Goal: Task Accomplishment & Management: Use online tool/utility

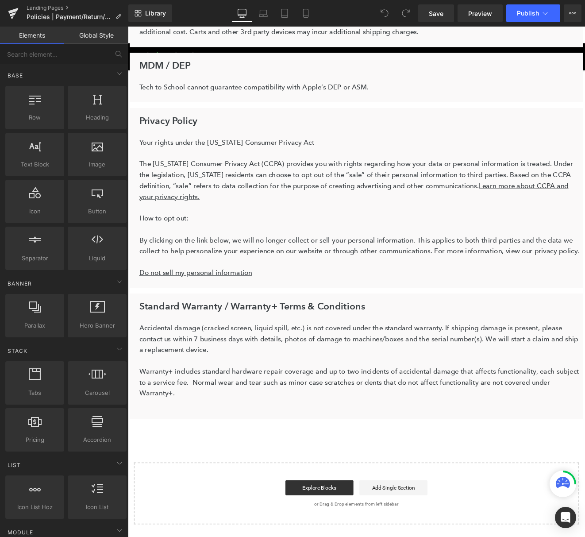
scroll to position [307, 0]
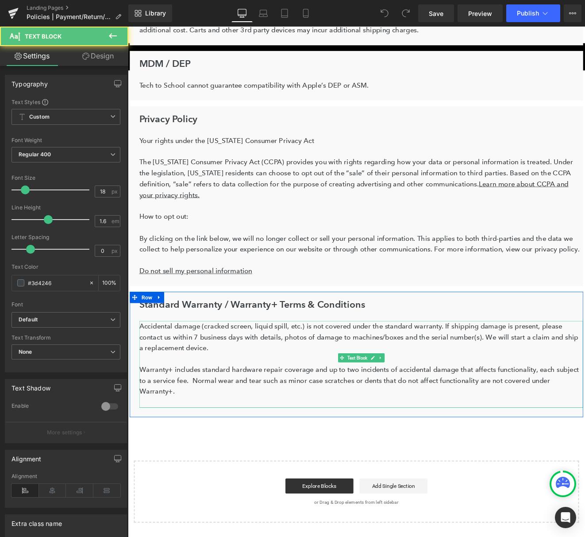
click at [521, 433] on p "Warranty+ includes standard hardware repair coverage and up to two incidents of…" at bounding box center [401, 441] width 520 height 38
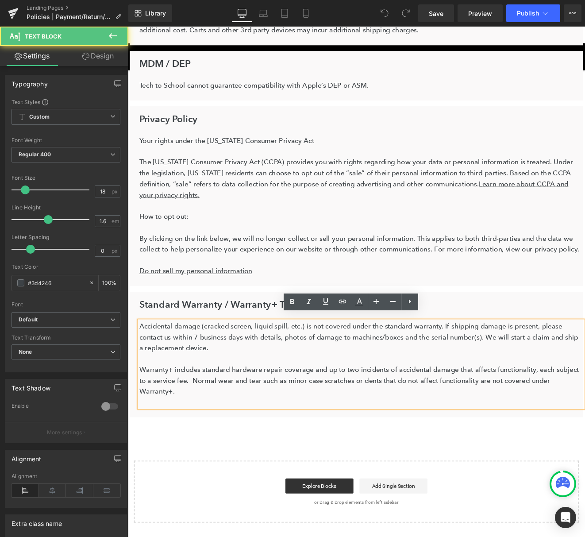
click at [518, 434] on p "Warranty+ includes standard hardware repair coverage and up to two incidents of…" at bounding box center [401, 441] width 520 height 38
click at [213, 433] on p "Warranty+ includes standard hardware repair coverage and up to two incidents of…" at bounding box center [401, 441] width 520 height 38
click at [191, 433] on p "Warranty+ includes standard hardware repair coverage and up to two incidents of…" at bounding box center [401, 441] width 520 height 38
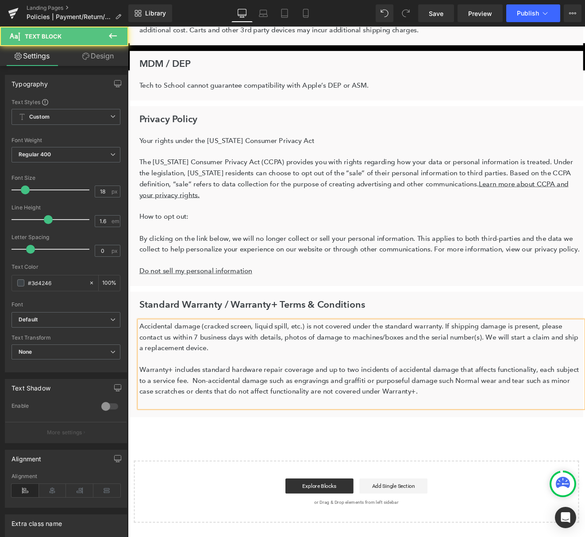
click at [411, 431] on p "Warranty+ includes standard hardware repair coverage and up to two incidents of…" at bounding box center [401, 441] width 520 height 38
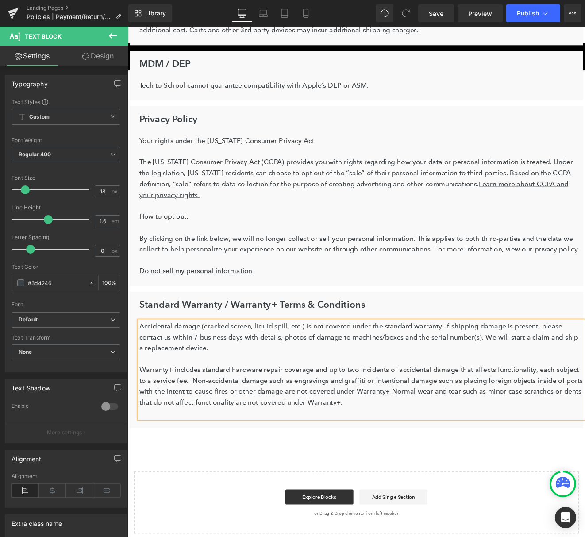
click at [314, 445] on p "Warranty+ includes standard hardware repair coverage and up to two incidents of…" at bounding box center [401, 447] width 520 height 51
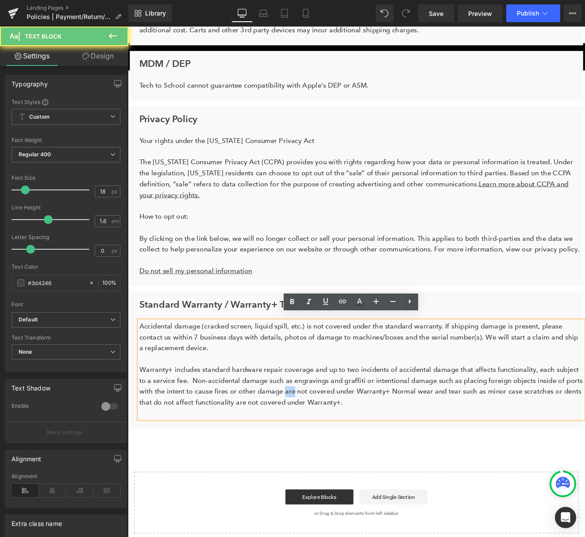
click at [314, 445] on p "Warranty+ includes standard hardware repair coverage and up to two incidents of…" at bounding box center [401, 447] width 520 height 51
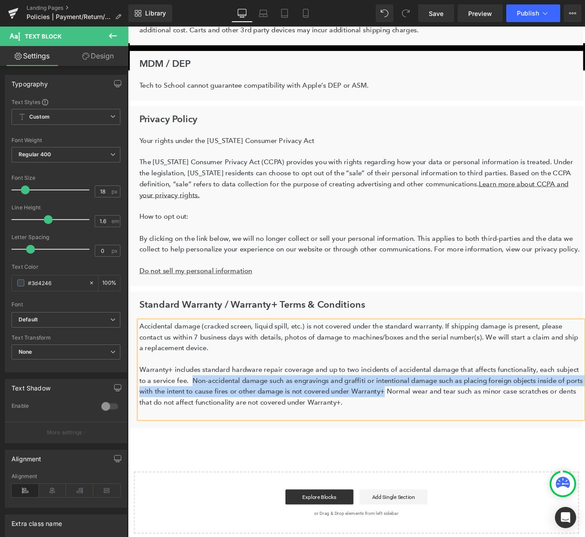
drag, startPoint x: 423, startPoint y: 447, endPoint x: 193, endPoint y: 432, distance: 229.8
click at [193, 432] on p "Warranty+ includes standard hardware repair coverage and up to two incidents of…" at bounding box center [401, 447] width 520 height 51
copy p "Non-accidental damage such as engravings and graffiti or intentional damage suc…"
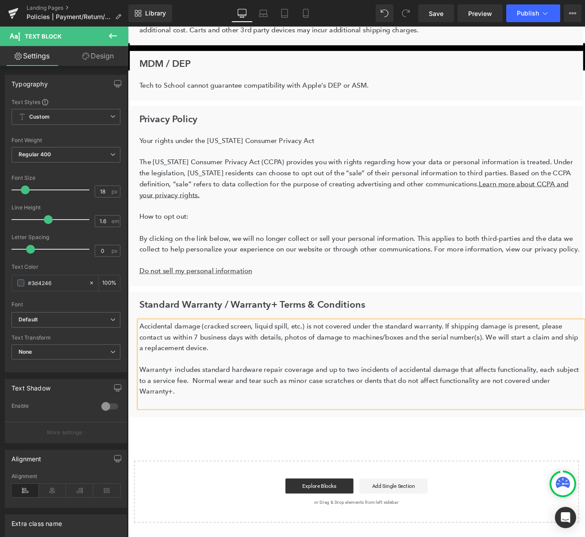
click at [585, 431] on p "Warranty+ includes standard hardware repair coverage and up to two incidents of…" at bounding box center [401, 441] width 520 height 38
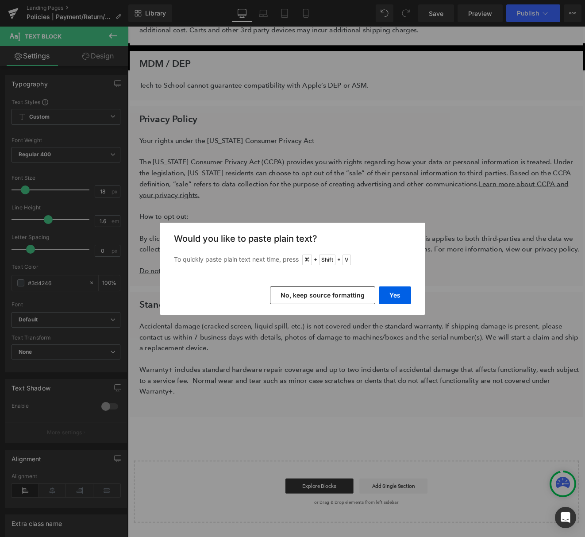
click at [321, 294] on button "No, keep source formatting" at bounding box center [322, 295] width 105 height 18
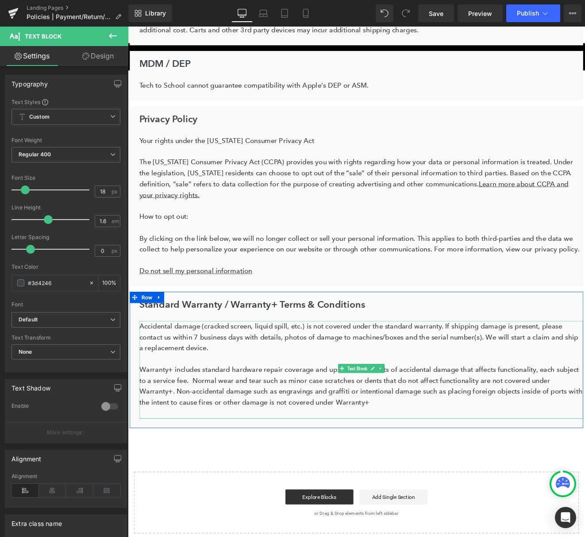
click at [373, 454] on p "Warranty+ includes standard hardware repair coverage and up to two incidents of…" at bounding box center [401, 447] width 520 height 51
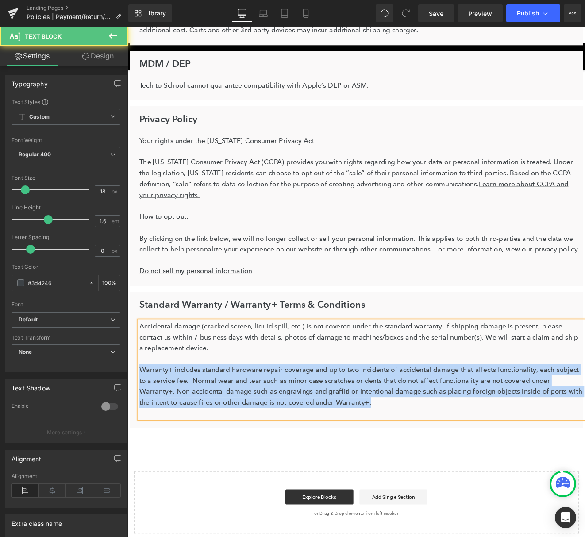
drag, startPoint x: 316, startPoint y: 452, endPoint x: 143, endPoint y: 418, distance: 176.9
click at [143, 422] on p "Warranty+ includes standard hardware repair coverage and up to two incidents of…" at bounding box center [401, 447] width 520 height 51
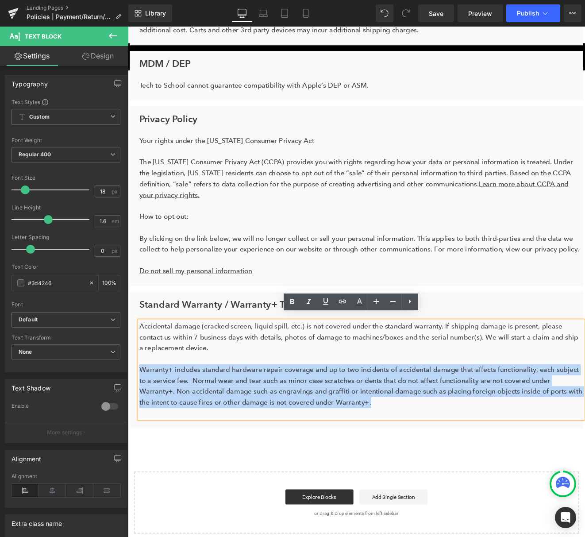
copy p "Warranty+ includes standard hardware repair coverage and up to two incidents of…"
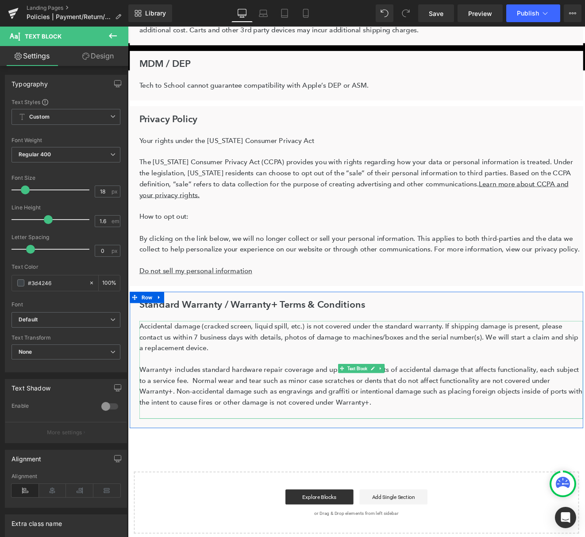
click at [430, 473] on p at bounding box center [401, 479] width 520 height 13
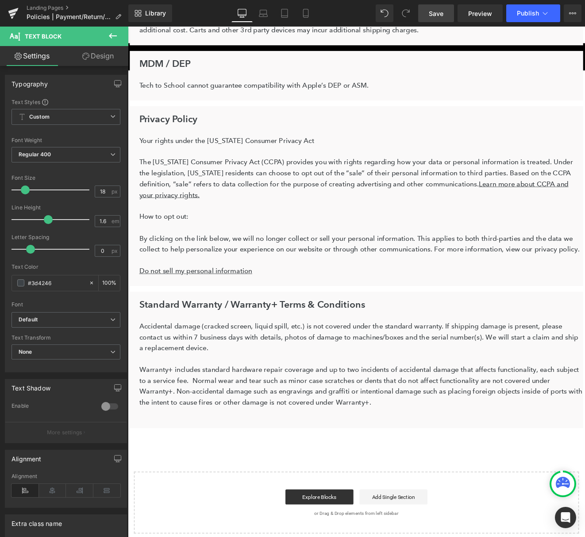
click at [432, 18] on span "Save" at bounding box center [436, 13] width 15 height 9
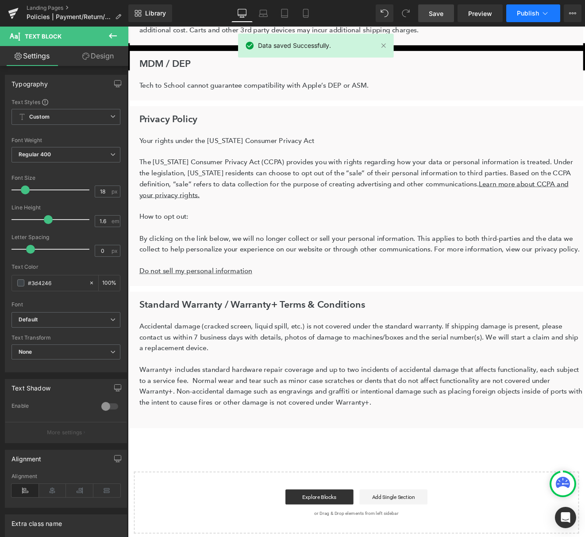
click at [534, 9] on button "Publish" at bounding box center [534, 13] width 54 height 18
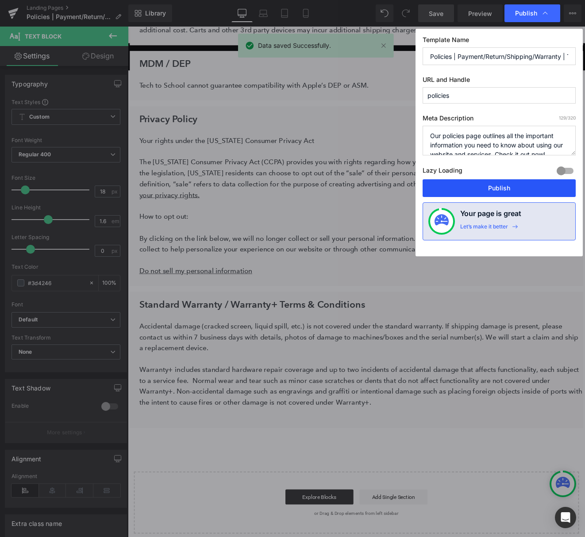
click at [515, 186] on button "Publish" at bounding box center [499, 188] width 153 height 18
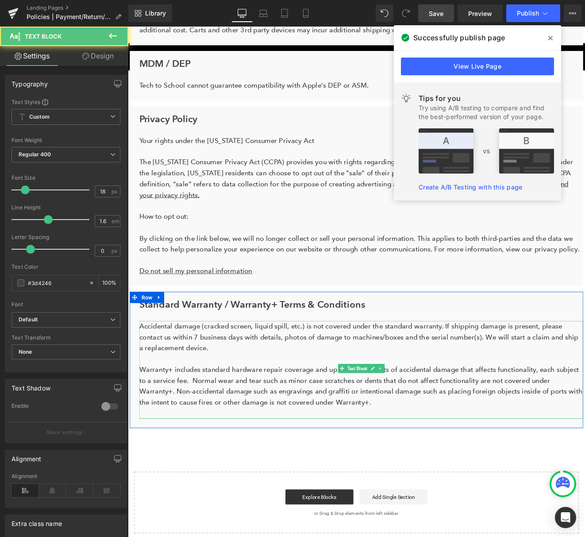
click at [201, 456] on p "Warranty+ includes standard hardware repair coverage and up to two incidents of…" at bounding box center [401, 447] width 520 height 51
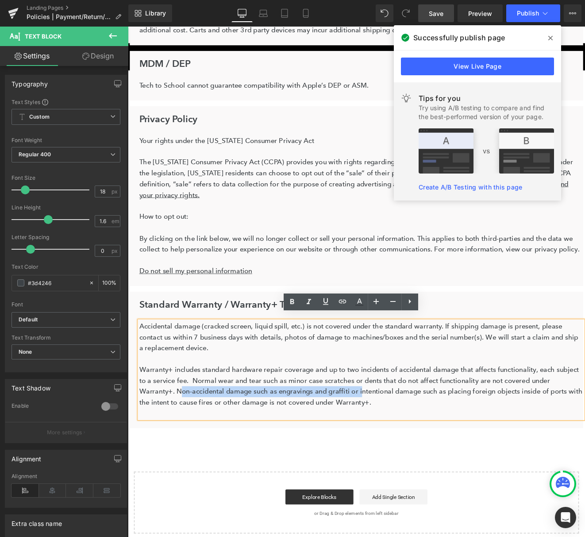
drag, startPoint x: 354, startPoint y: 445, endPoint x: 146, endPoint y: 449, distance: 207.7
click at [146, 449] on p "Warranty+ includes standard hardware repair coverage and up to two incidents of…" at bounding box center [401, 447] width 520 height 51
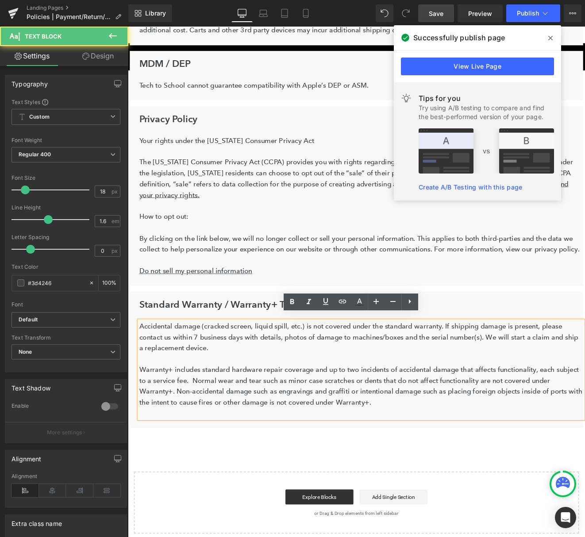
click at [364, 444] on p "Warranty+ includes standard hardware repair coverage and up to two incidents of…" at bounding box center [401, 447] width 520 height 51
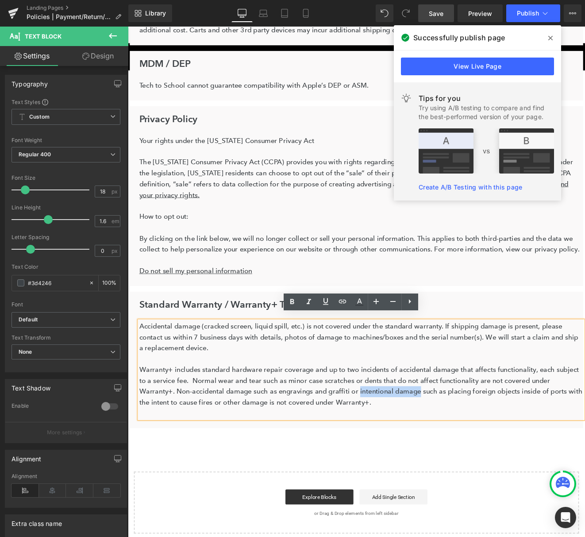
drag, startPoint x: 423, startPoint y: 445, endPoint x: 352, endPoint y: 447, distance: 70.9
click at [352, 447] on p "Warranty+ includes standard hardware repair coverage and up to two incidents of…" at bounding box center [401, 447] width 520 height 51
copy p "intentional damage"
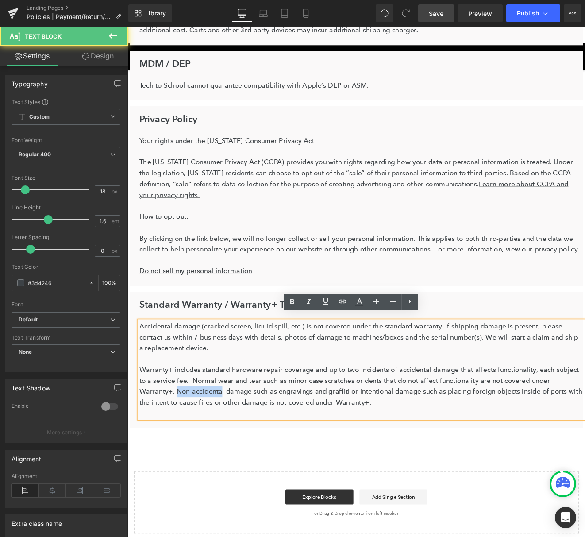
drag, startPoint x: 193, startPoint y: 444, endPoint x: 141, endPoint y: 445, distance: 52.7
click at [141, 445] on p "Warranty+ includes standard hardware repair coverage and up to two incidents of…" at bounding box center [401, 447] width 520 height 51
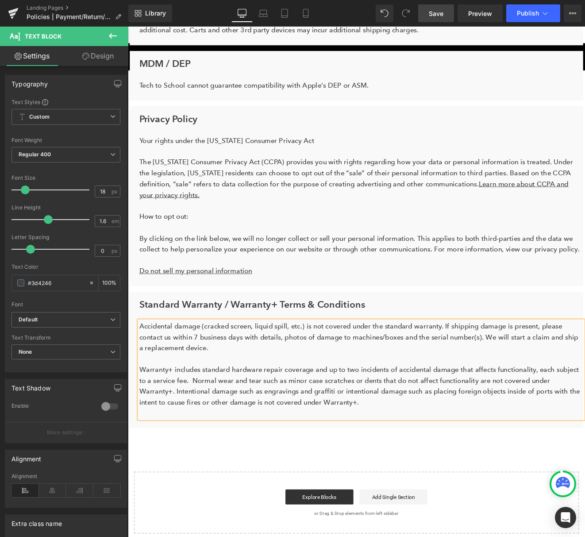
click at [290, 445] on p "Warranty+ includes standard hardware repair coverage and up to two incidents of…" at bounding box center [401, 447] width 520 height 51
drag, startPoint x: 420, startPoint y: 445, endPoint x: 319, endPoint y: 447, distance: 100.5
click at [319, 447] on p "Warranty+ includes standard hardware repair coverage and up to two incidents of…" at bounding box center [401, 447] width 520 height 51
drag, startPoint x: 548, startPoint y: 444, endPoint x: 596, endPoint y: 445, distance: 48.3
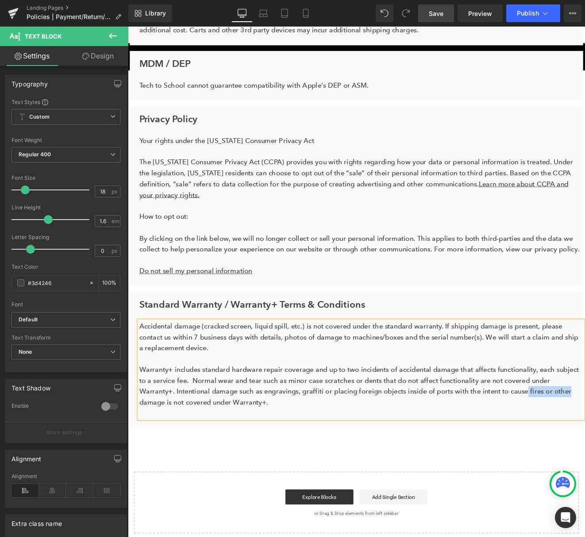
click at [585, 445] on p "Warranty+ includes standard hardware repair coverage and up to two incidents of…" at bounding box center [401, 447] width 520 height 51
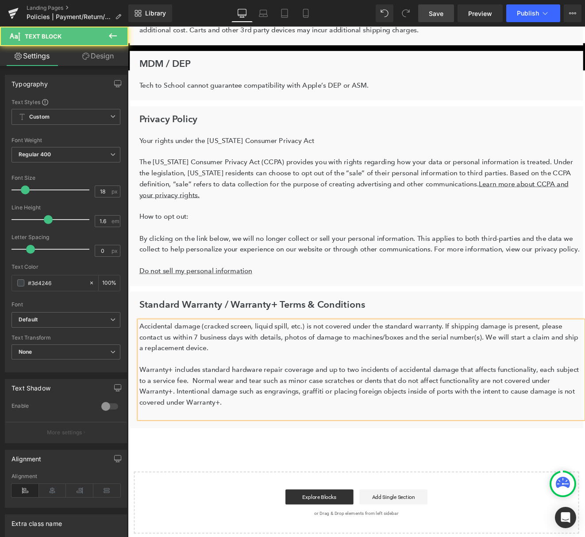
click at [404, 462] on p "Warranty+ includes standard hardware repair coverage and up to two incidents of…" at bounding box center [401, 447] width 520 height 51
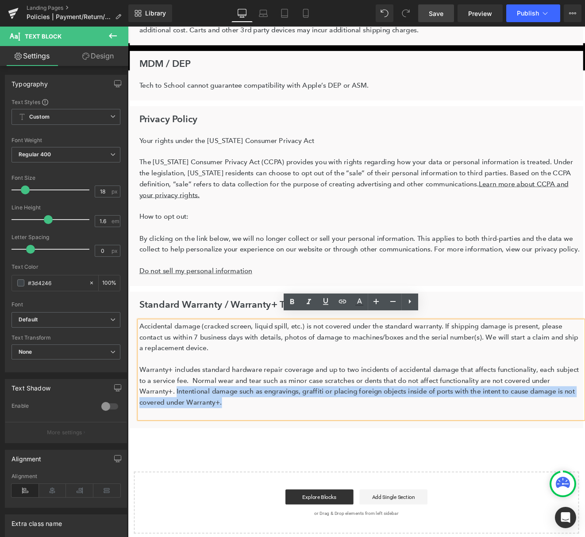
drag, startPoint x: 391, startPoint y: 462, endPoint x: 138, endPoint y: 447, distance: 253.7
click at [141, 447] on div "Accidental damage (cracked screen, liquid spill, etc.) is not covered under the…" at bounding box center [401, 428] width 520 height 115
copy p "Intentional damage such as engravings, graffiti or placing foreign objects insi…"
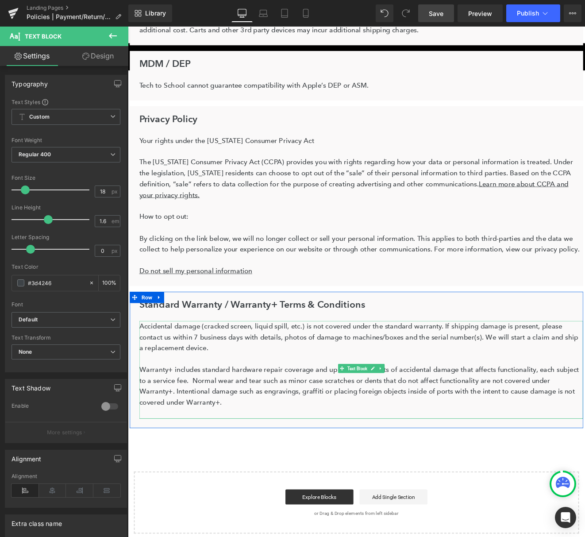
click at [255, 410] on p at bounding box center [401, 416] width 520 height 13
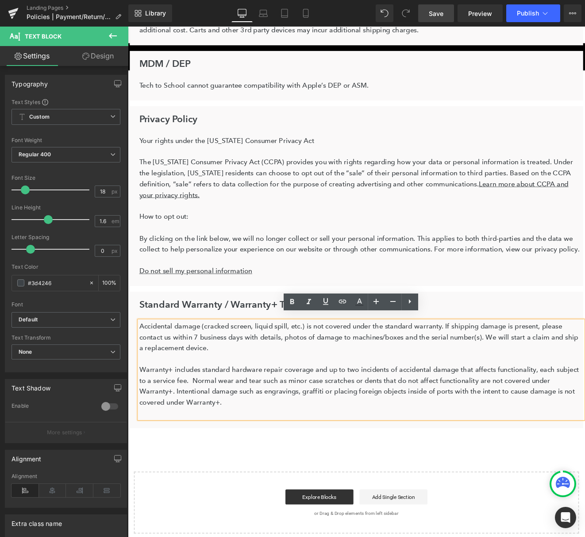
click at [429, 17] on link "Save" at bounding box center [436, 13] width 36 height 18
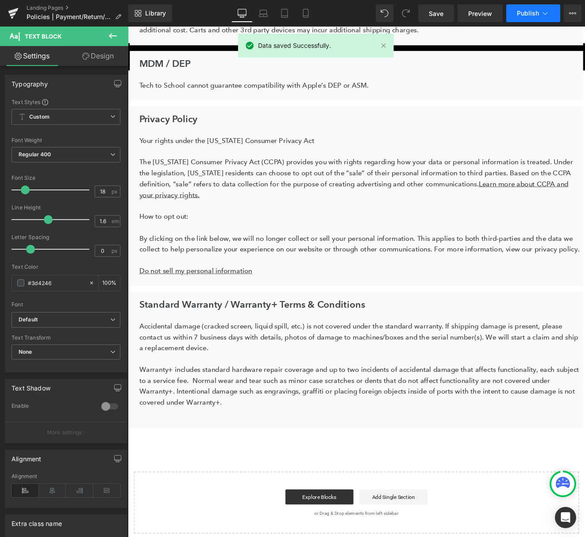
click at [539, 16] on span "Publish" at bounding box center [528, 13] width 22 height 7
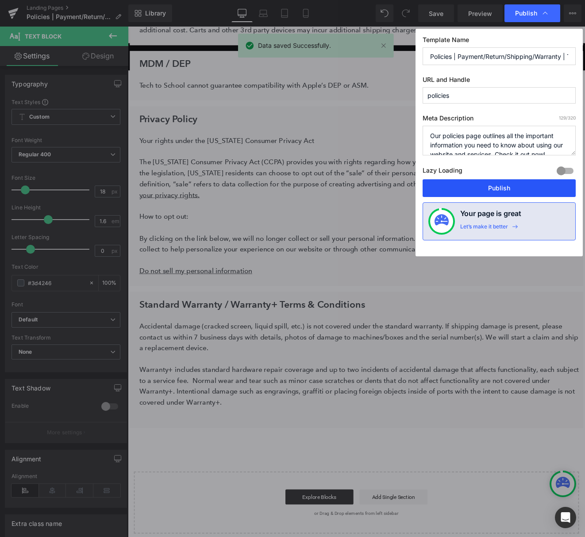
click at [511, 189] on button "Publish" at bounding box center [499, 188] width 153 height 18
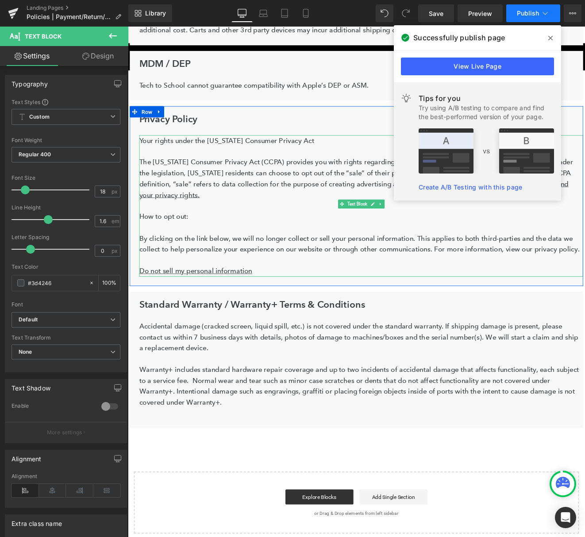
click at [518, 12] on span "Publish" at bounding box center [528, 13] width 22 height 7
